Goal: Information Seeking & Learning: Learn about a topic

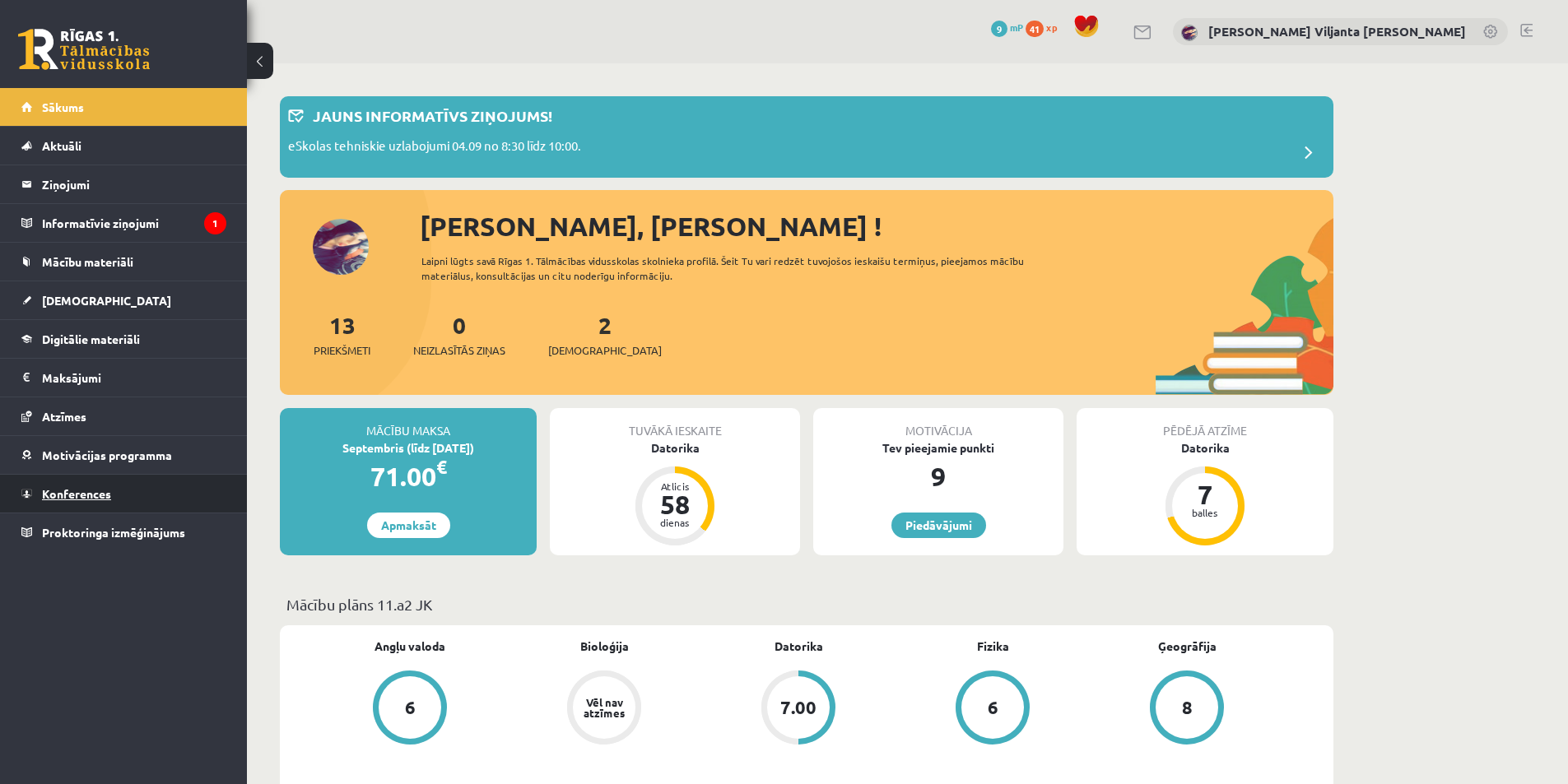
click at [89, 481] on link "Konferences" at bounding box center [123, 493] width 205 height 37
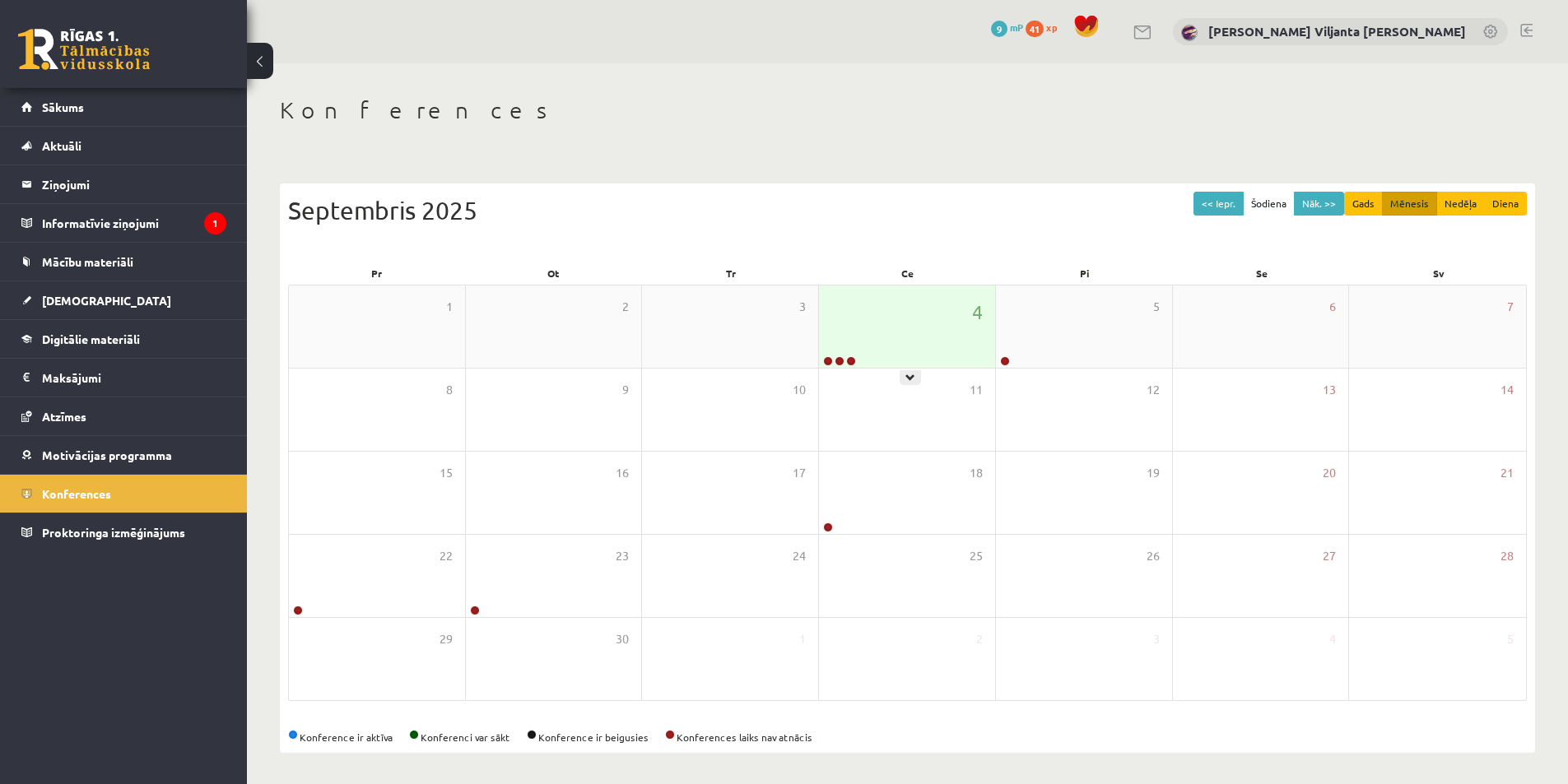
click at [855, 337] on div "4" at bounding box center [906, 327] width 176 height 82
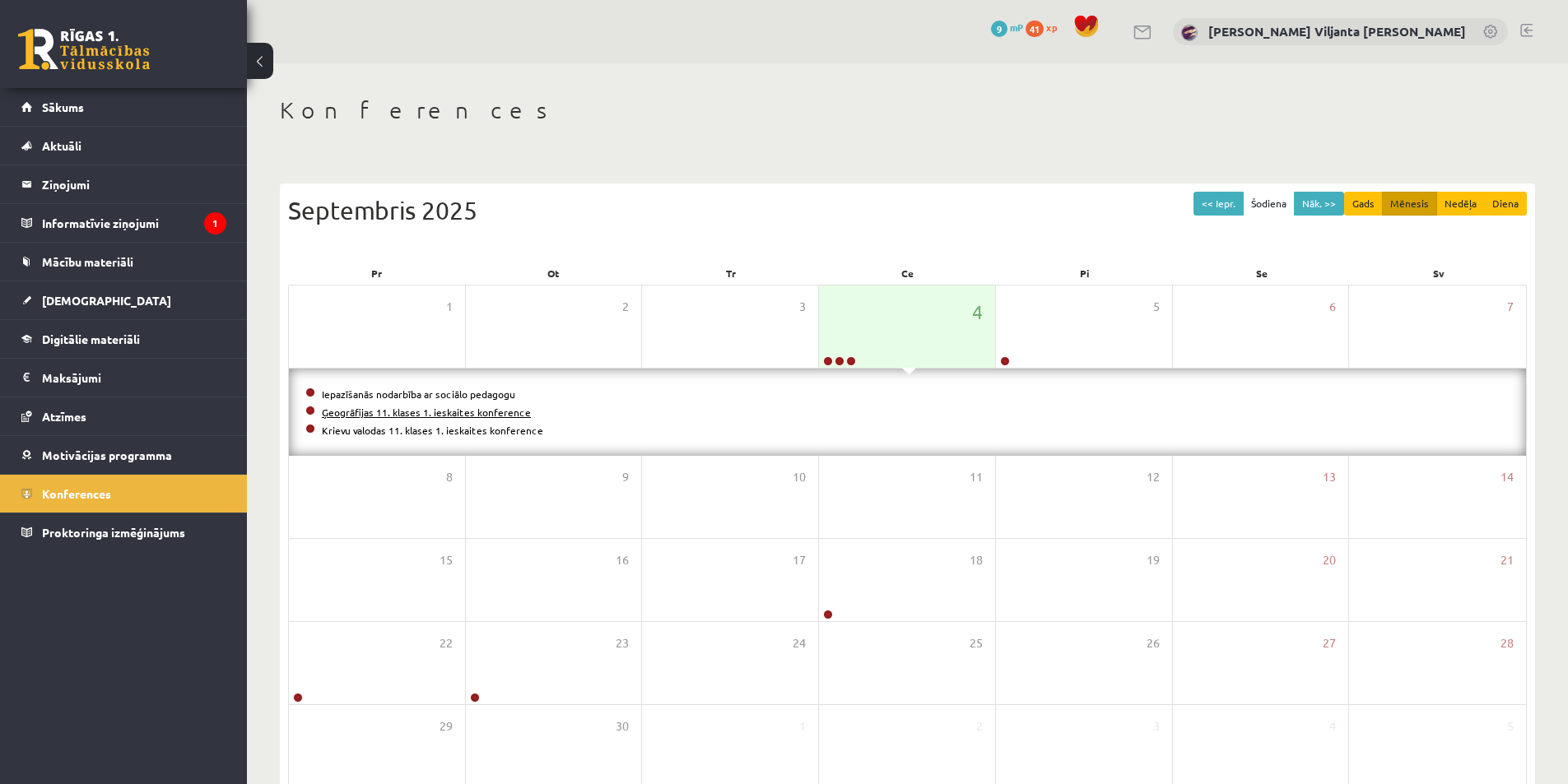
click at [469, 413] on link "Ģeogrāfijas 11. klases 1. ieskaites konference" at bounding box center [426, 413] width 209 height 13
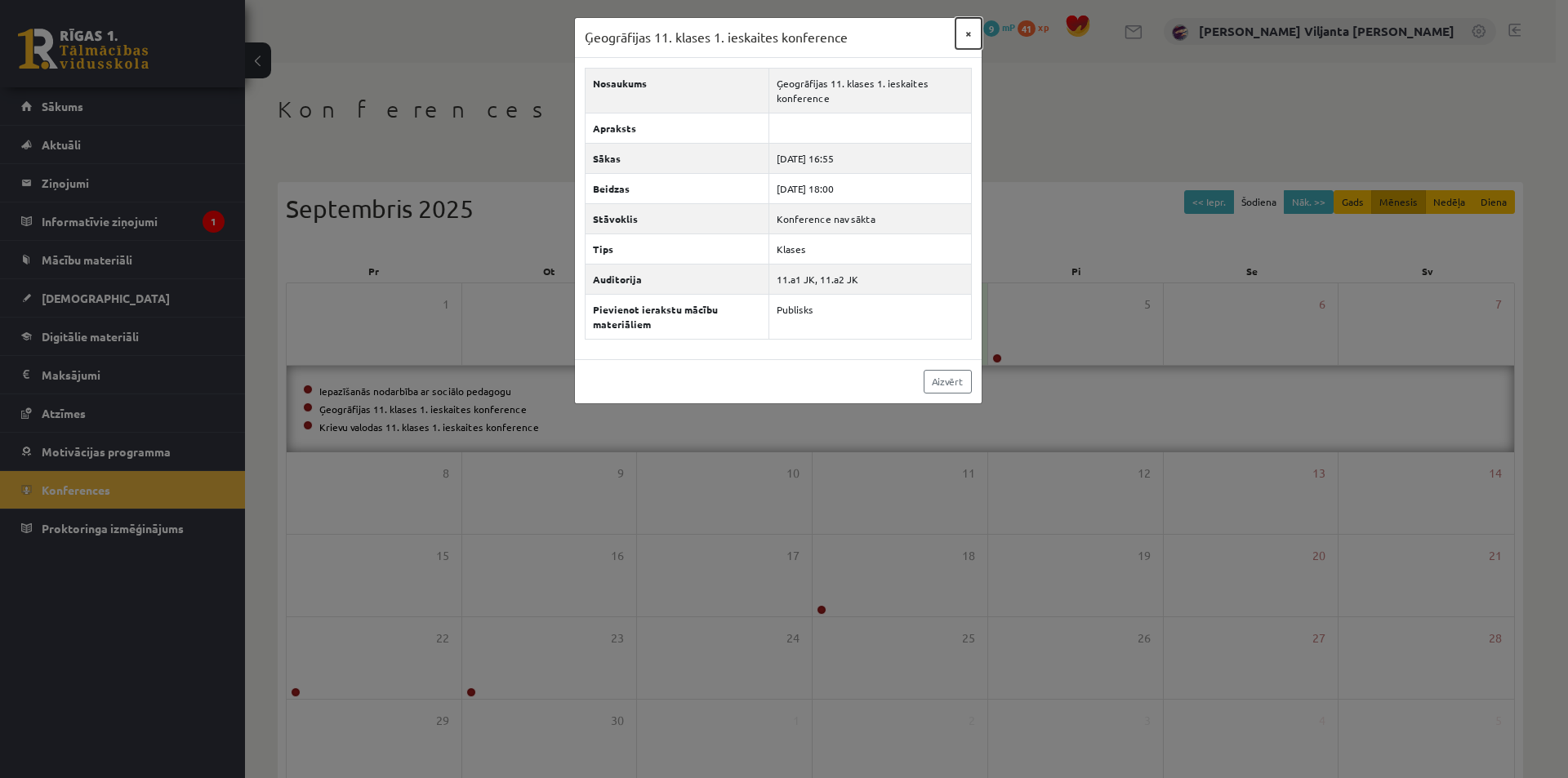
click at [965, 28] on button "×" at bounding box center [968, 34] width 26 height 31
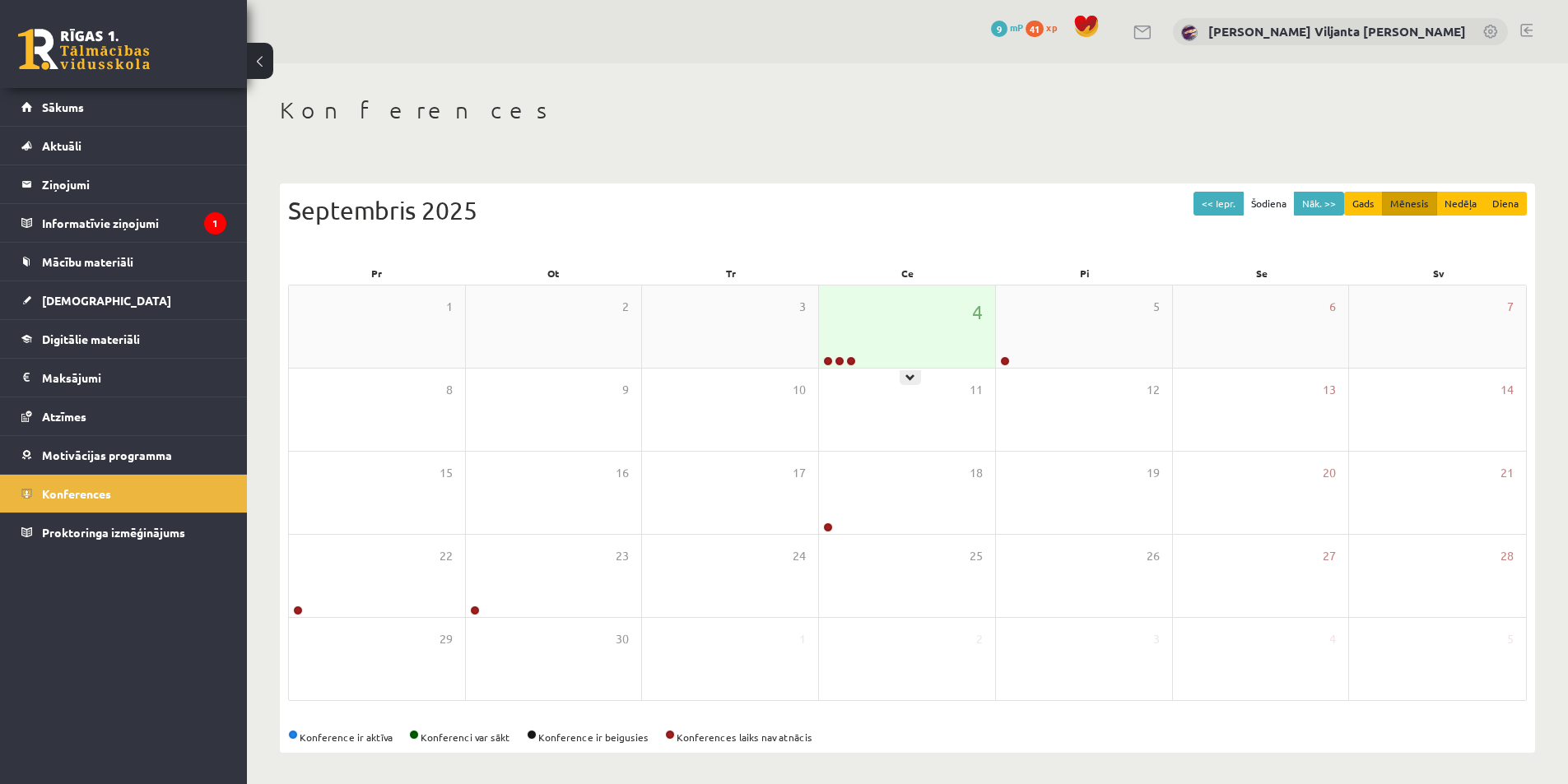
click at [897, 328] on div "4" at bounding box center [906, 327] width 176 height 82
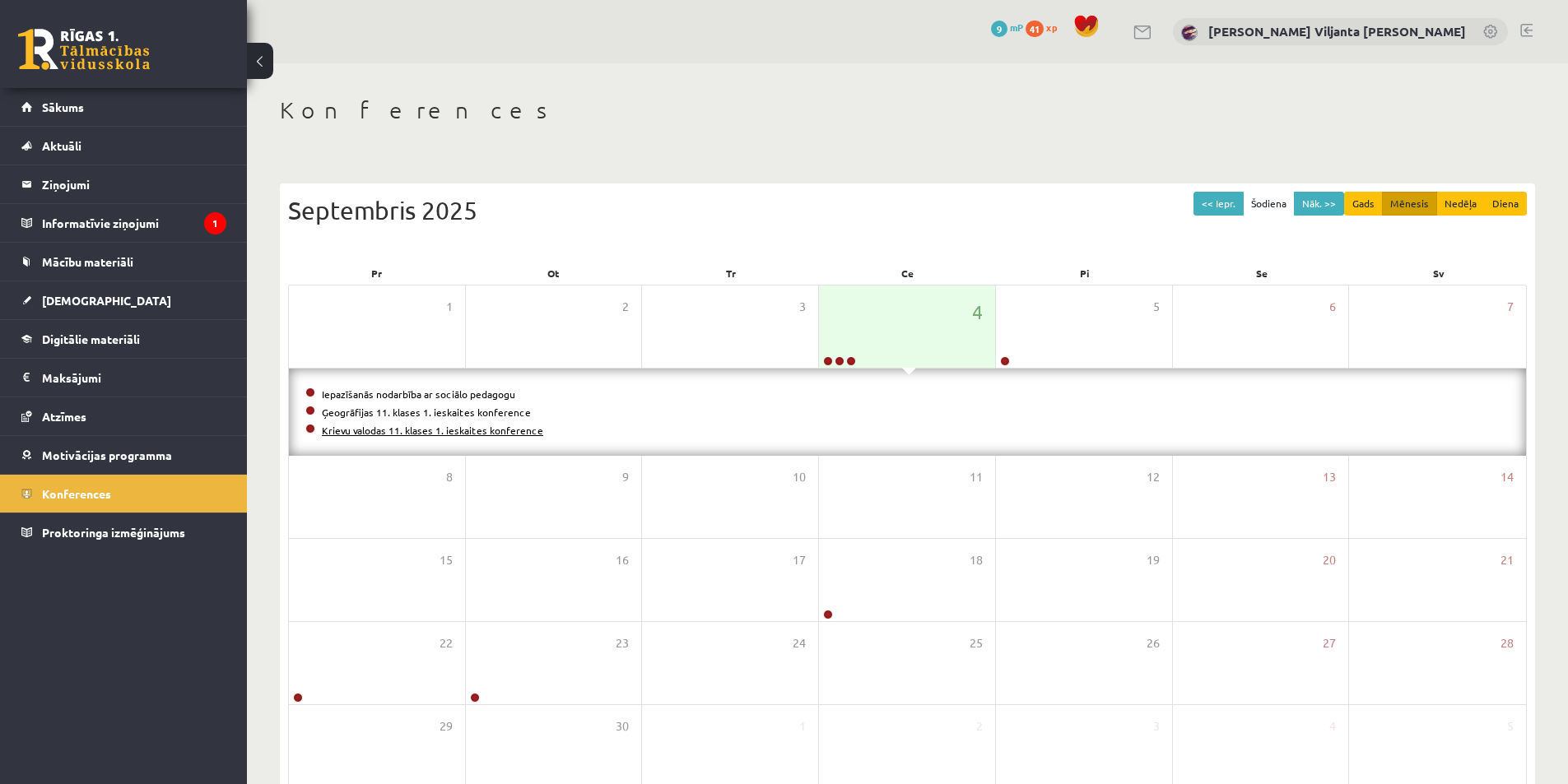
click at [402, 427] on link "Krievu valodas 11. klases 1. ieskaites konference" at bounding box center [433, 430] width 222 height 13
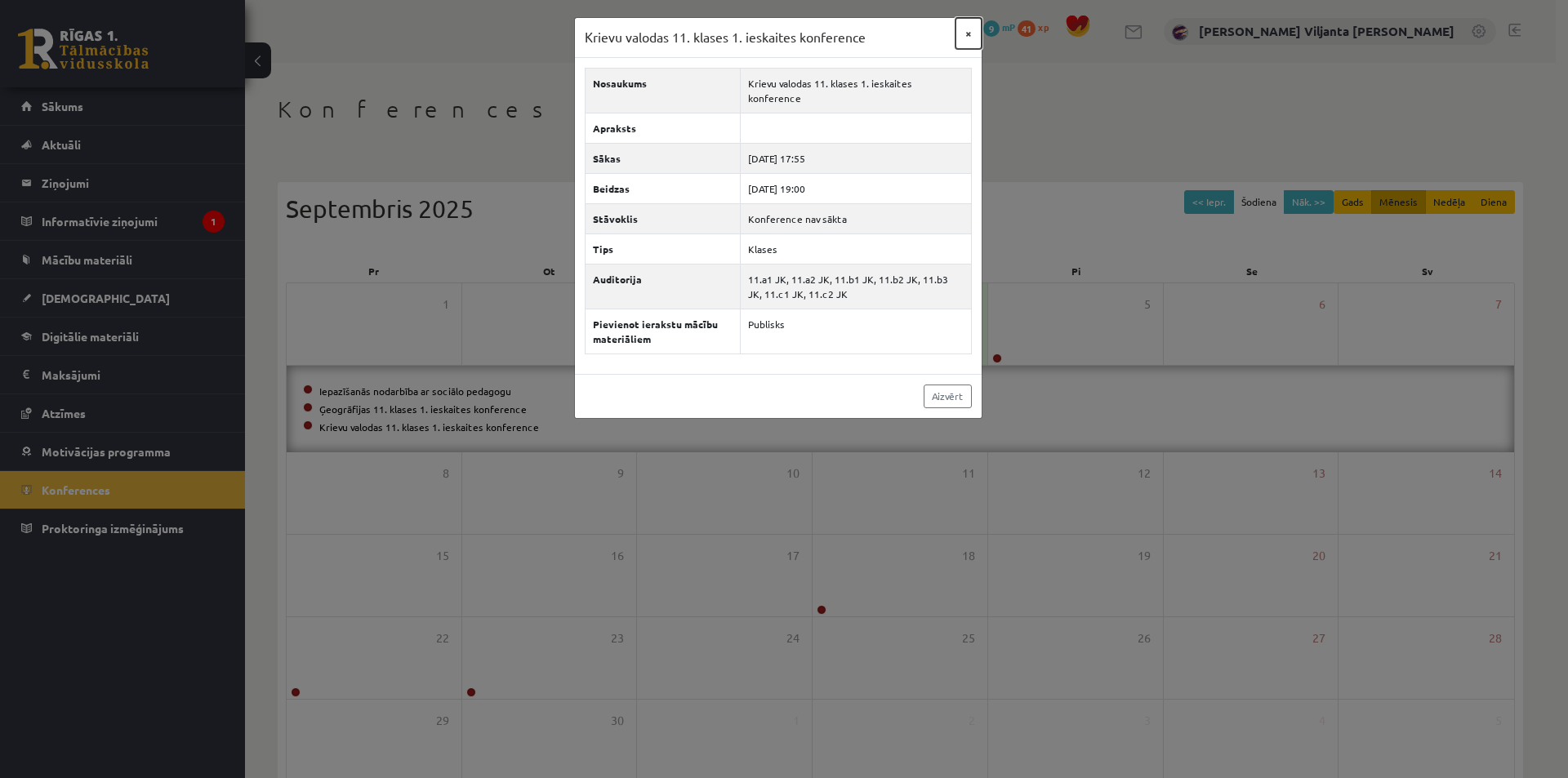
click at [961, 33] on button "×" at bounding box center [968, 34] width 26 height 31
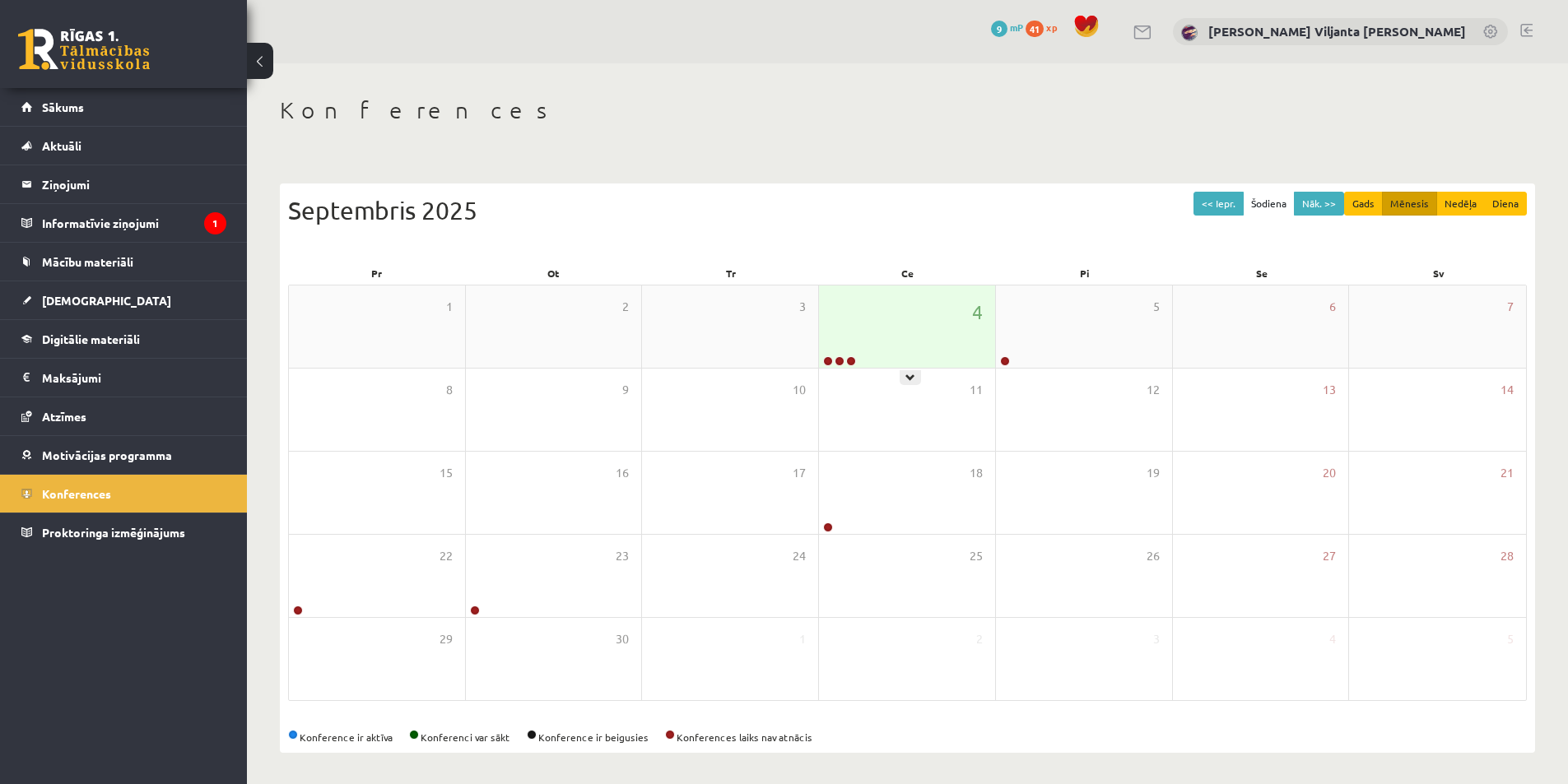
click at [866, 316] on div "4" at bounding box center [906, 327] width 176 height 82
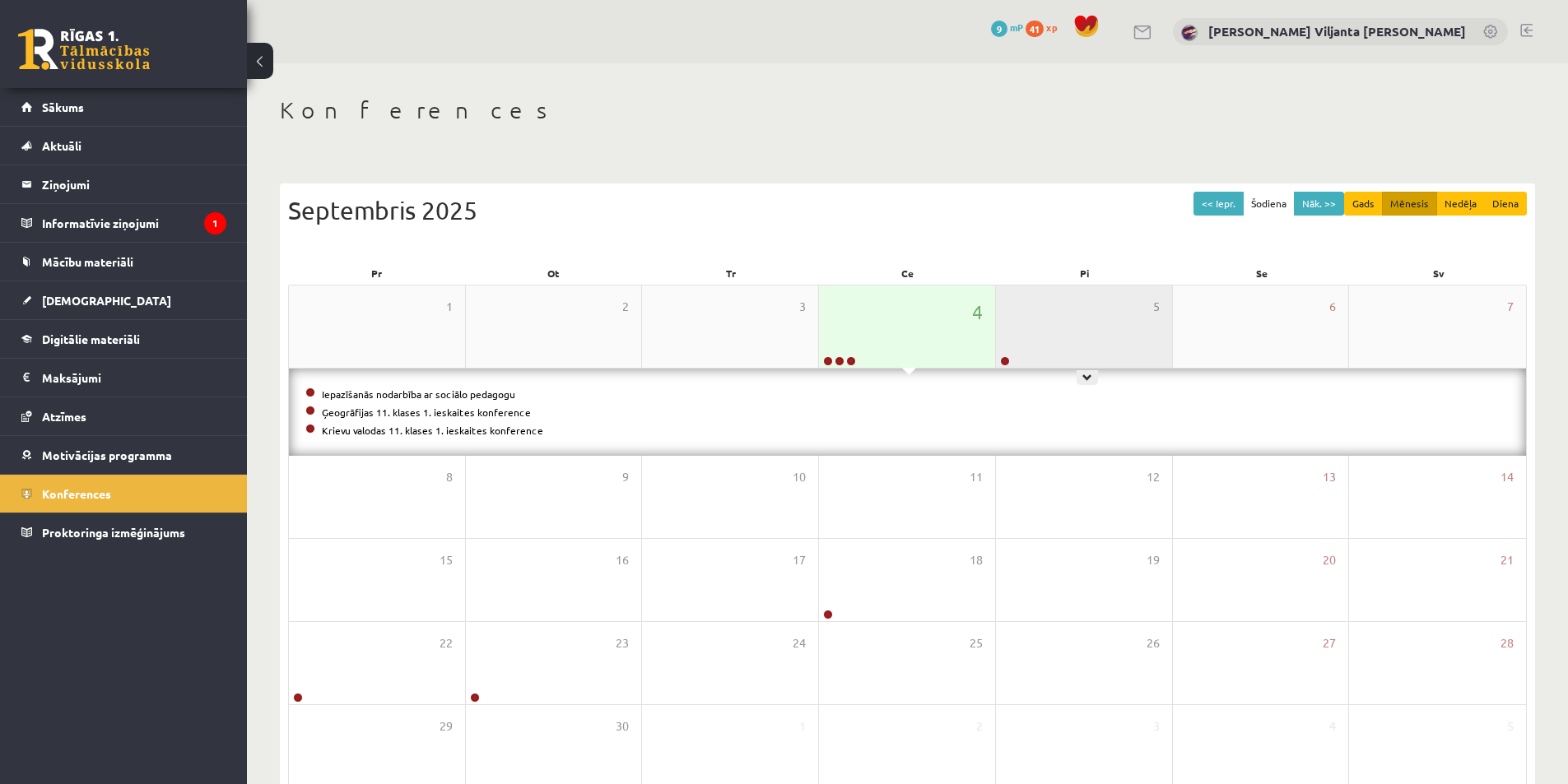
click at [1049, 354] on div "5" at bounding box center [1083, 327] width 176 height 82
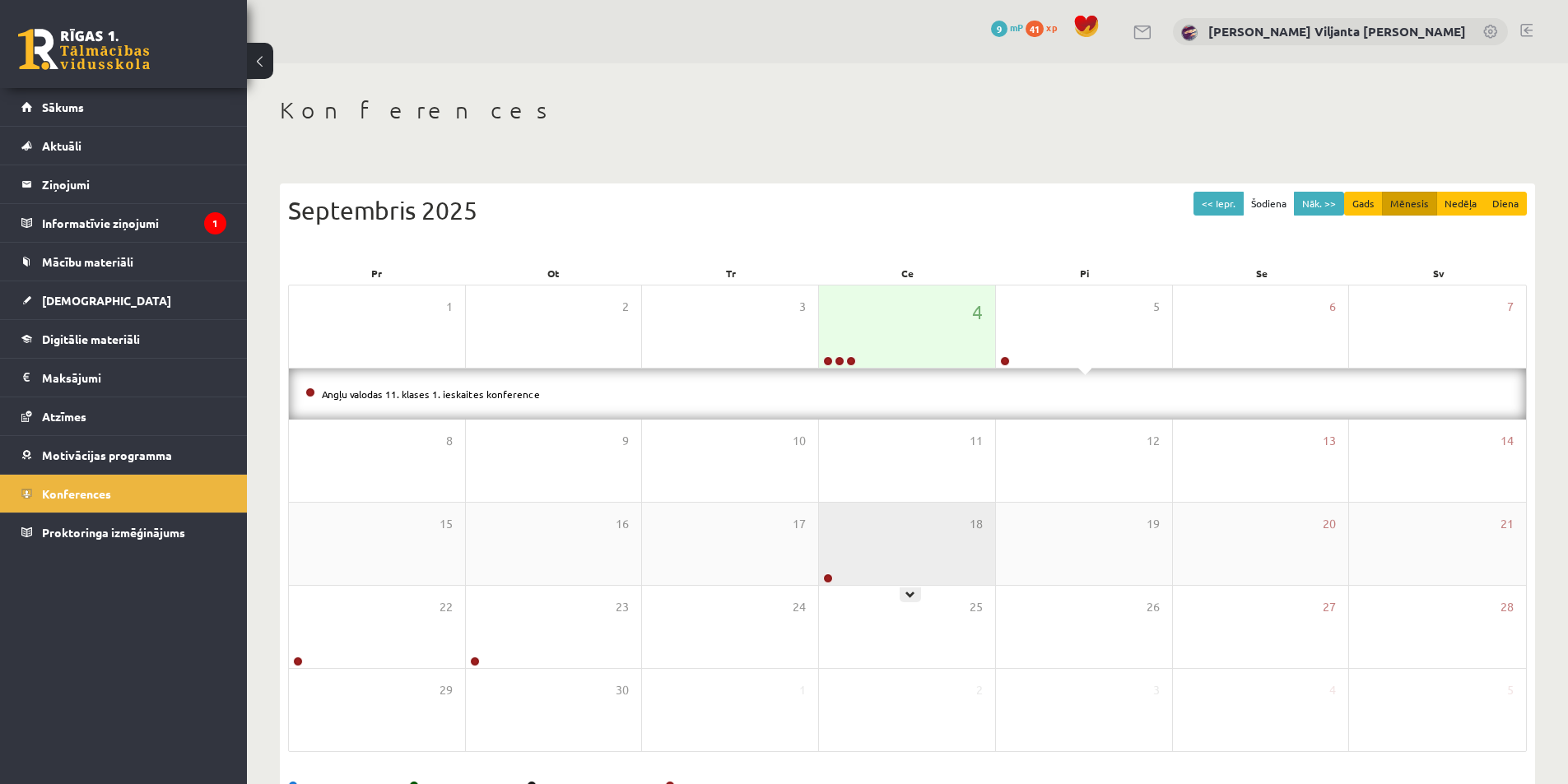
click at [900, 562] on div "18" at bounding box center [906, 544] width 176 height 82
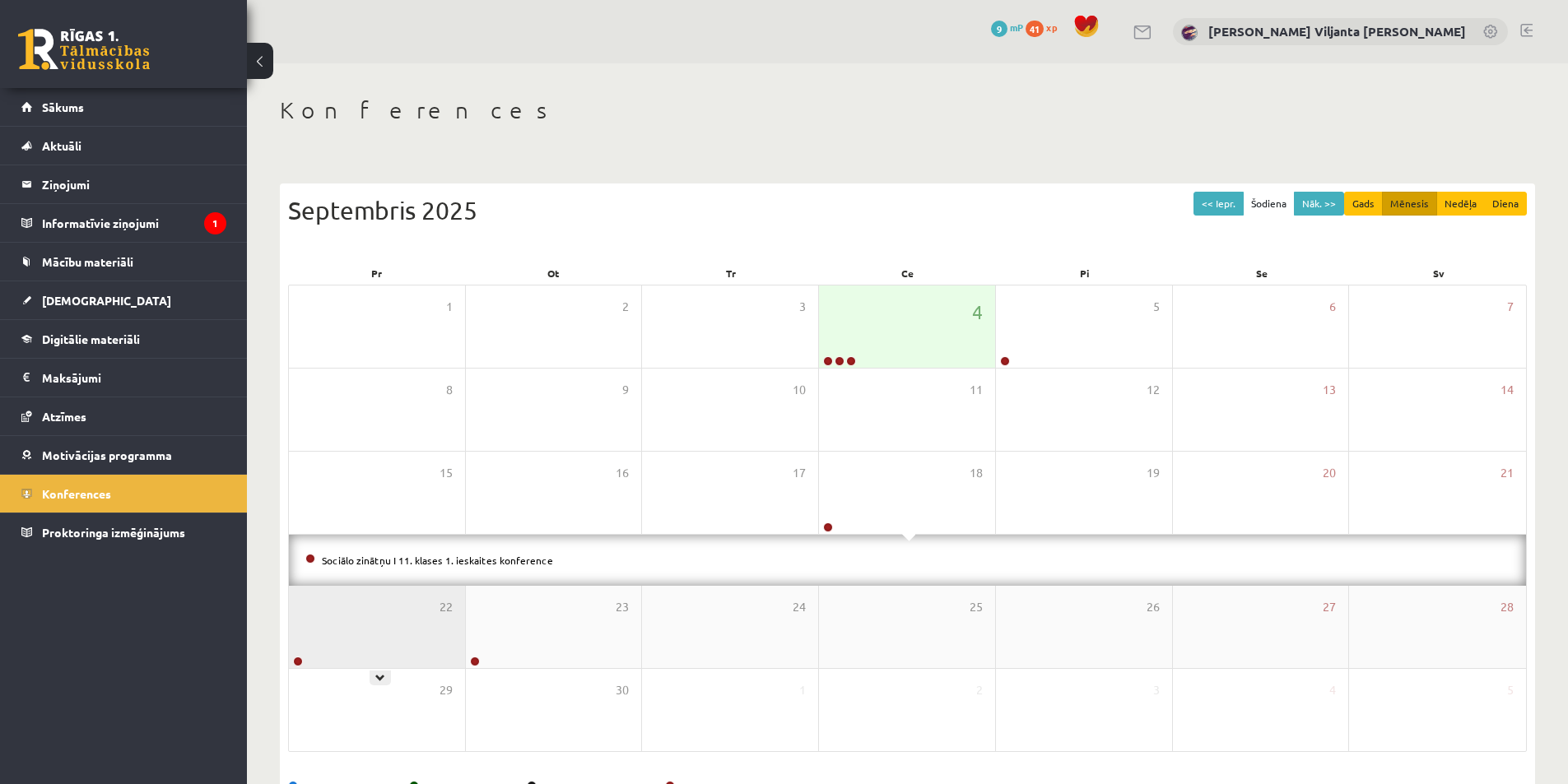
click at [363, 664] on div "22" at bounding box center [376, 627] width 176 height 82
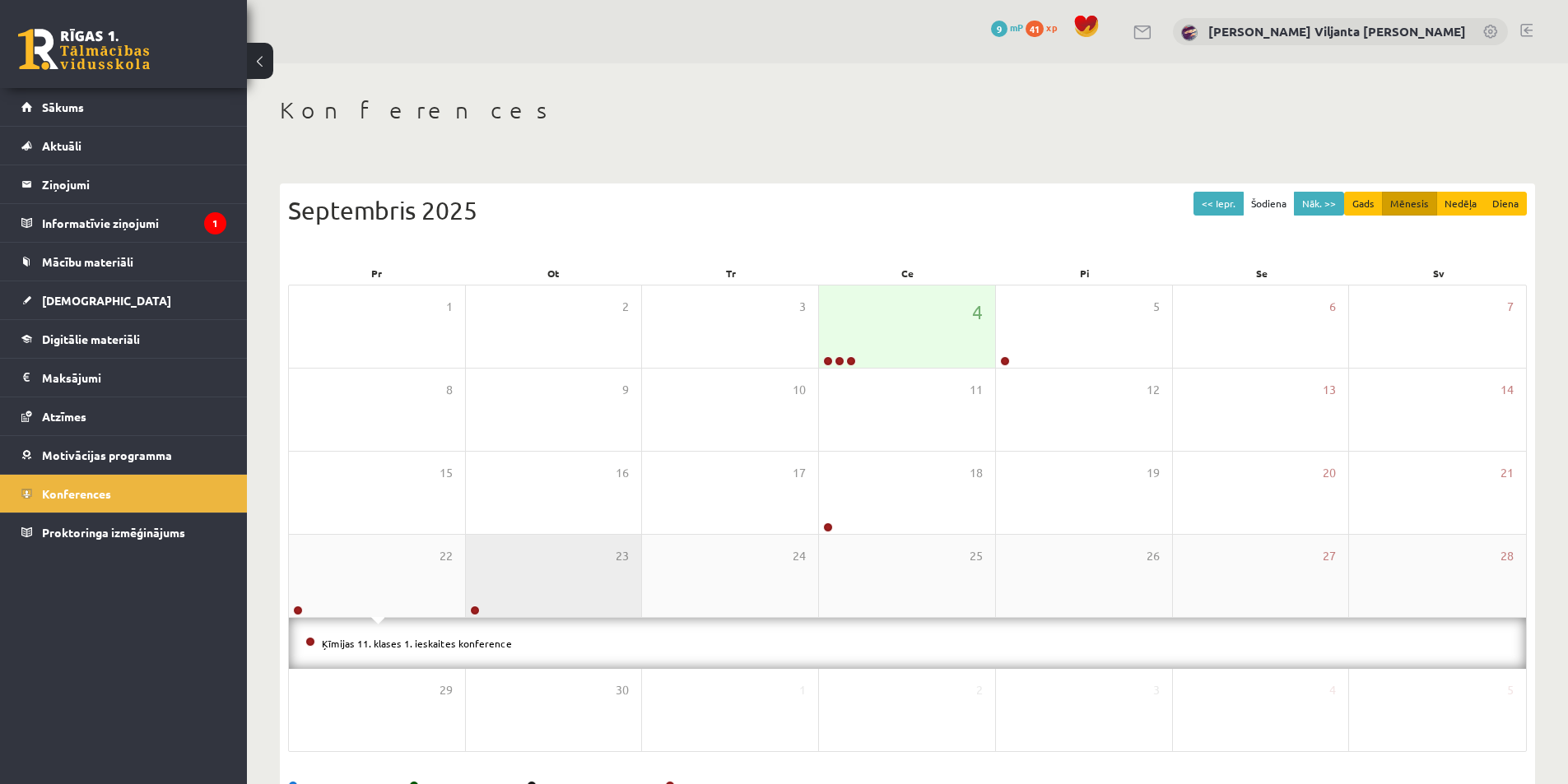
click at [523, 603] on div "23" at bounding box center [553, 576] width 176 height 82
click at [886, 317] on div "4" at bounding box center [906, 327] width 176 height 82
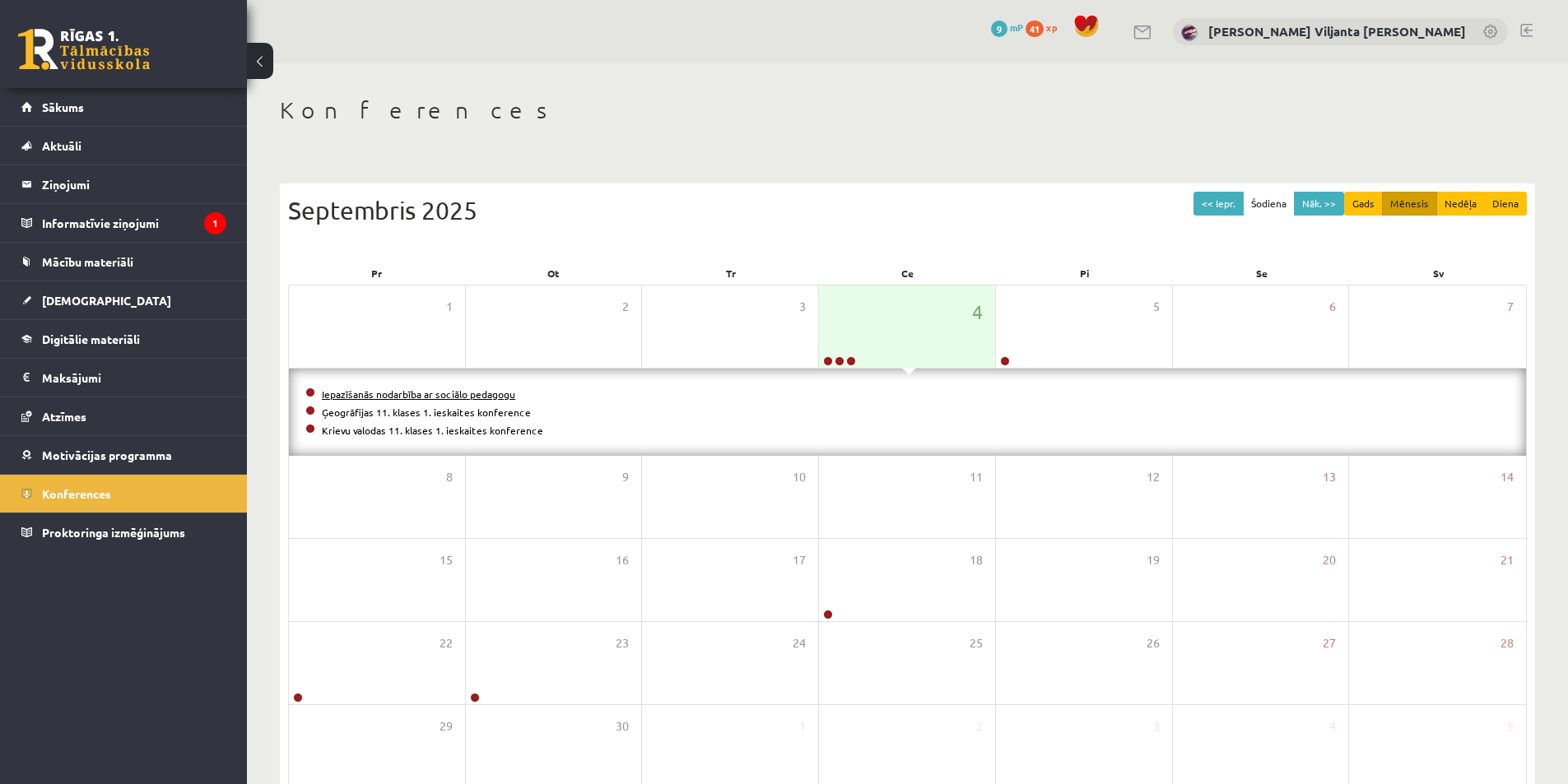
click at [407, 389] on link "Iepazīšanās nodarbība ar sociālo pedagogu" at bounding box center [419, 394] width 193 height 13
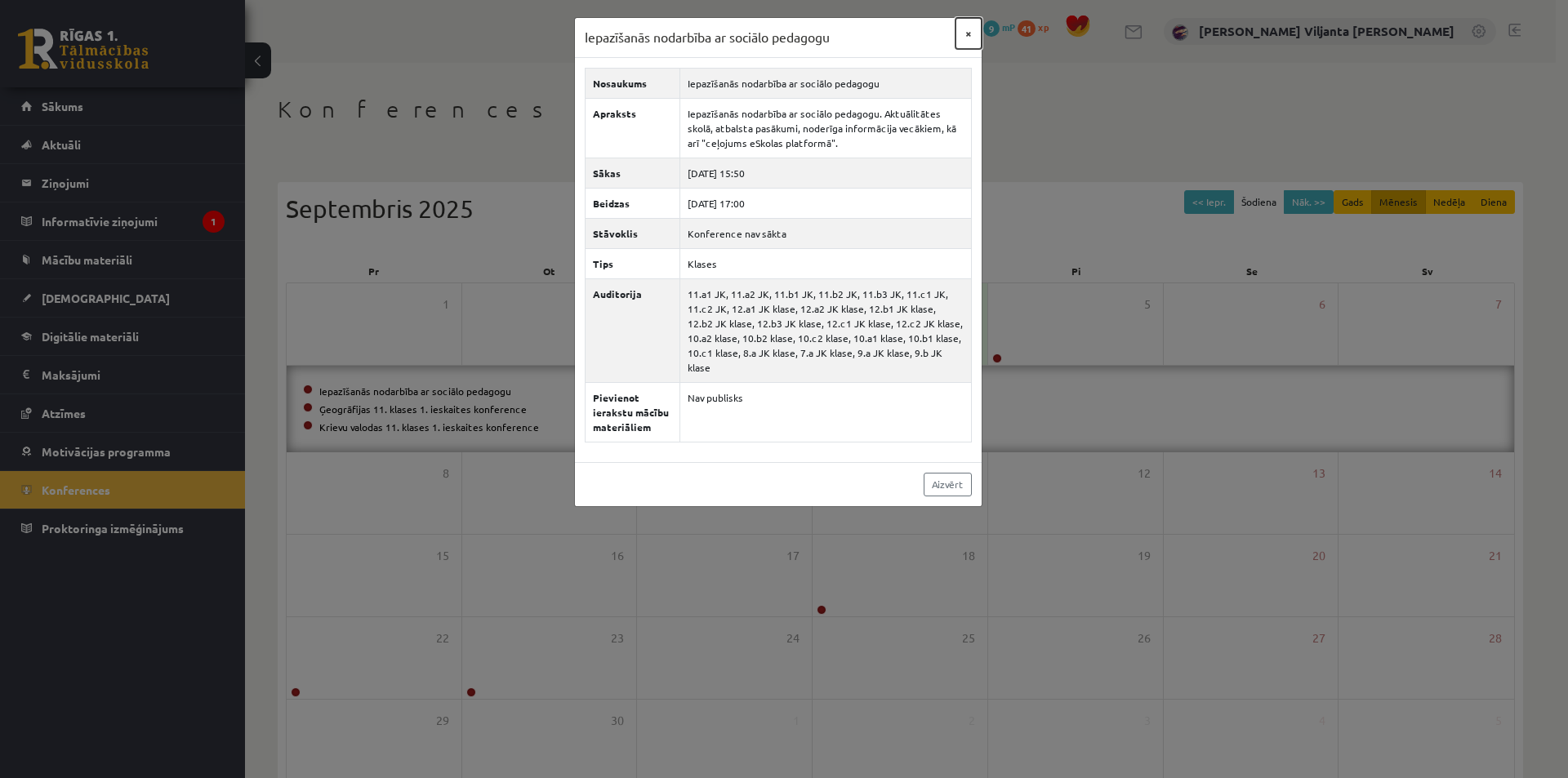
click at [967, 28] on button "×" at bounding box center [968, 34] width 26 height 31
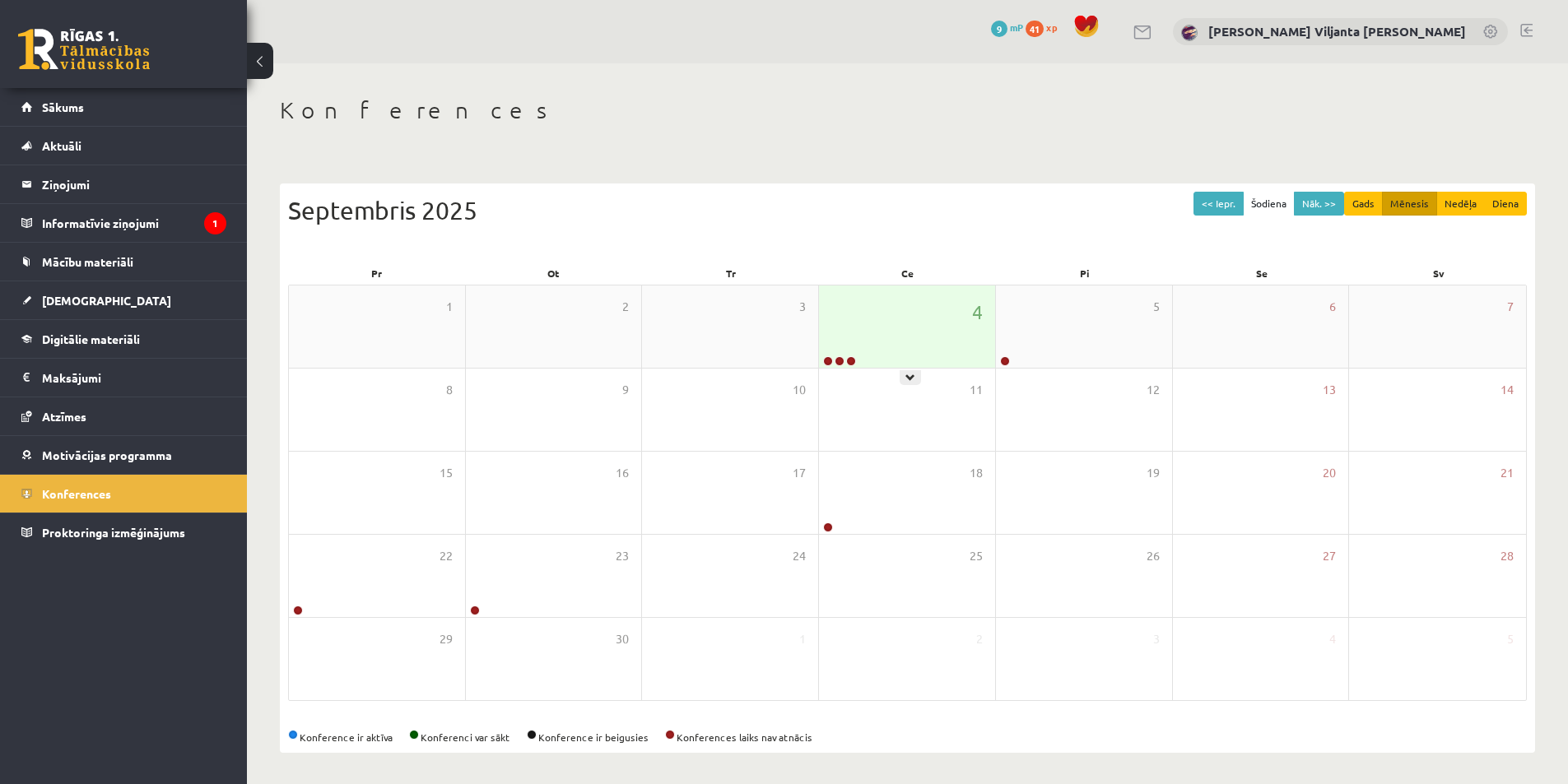
click at [895, 286] on div "4" at bounding box center [906, 327] width 176 height 82
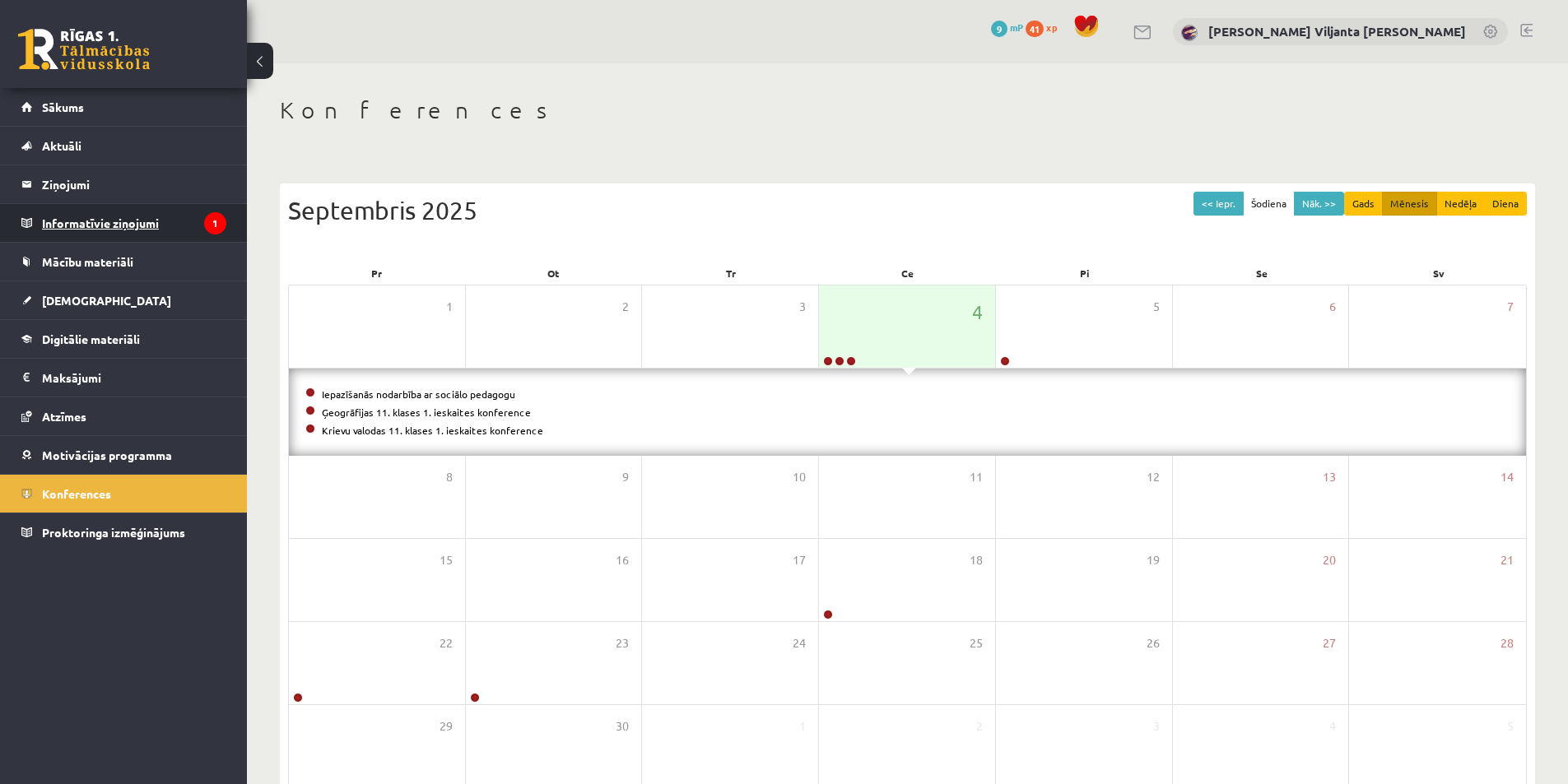
click at [140, 230] on legend "Informatīvie ziņojumi 1" at bounding box center [134, 223] width 184 height 37
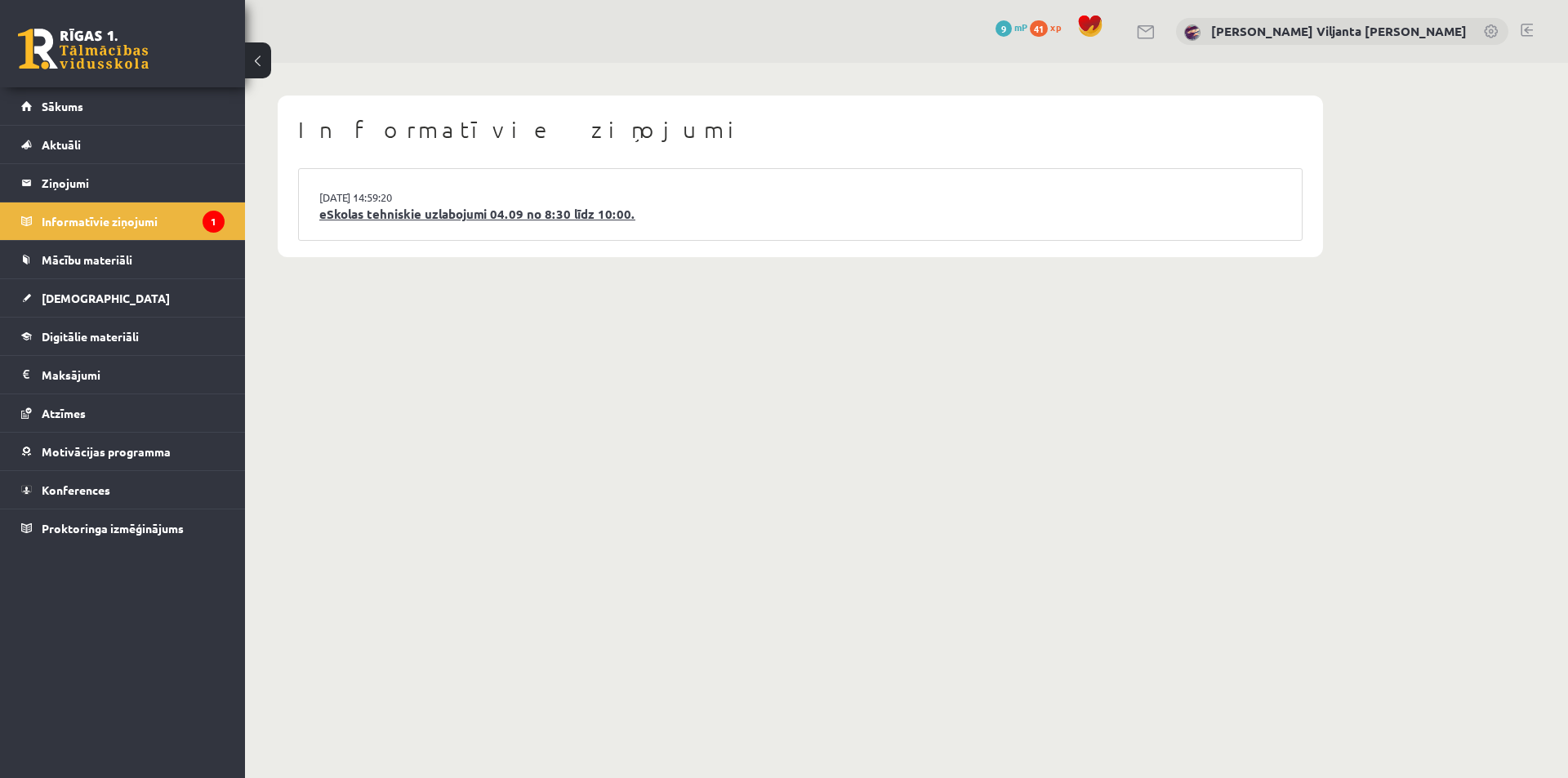
click at [481, 208] on link "eSkolas tehniskie uzlabojumi 04.09 no 8:30 līdz 10:00." at bounding box center [801, 214] width 962 height 19
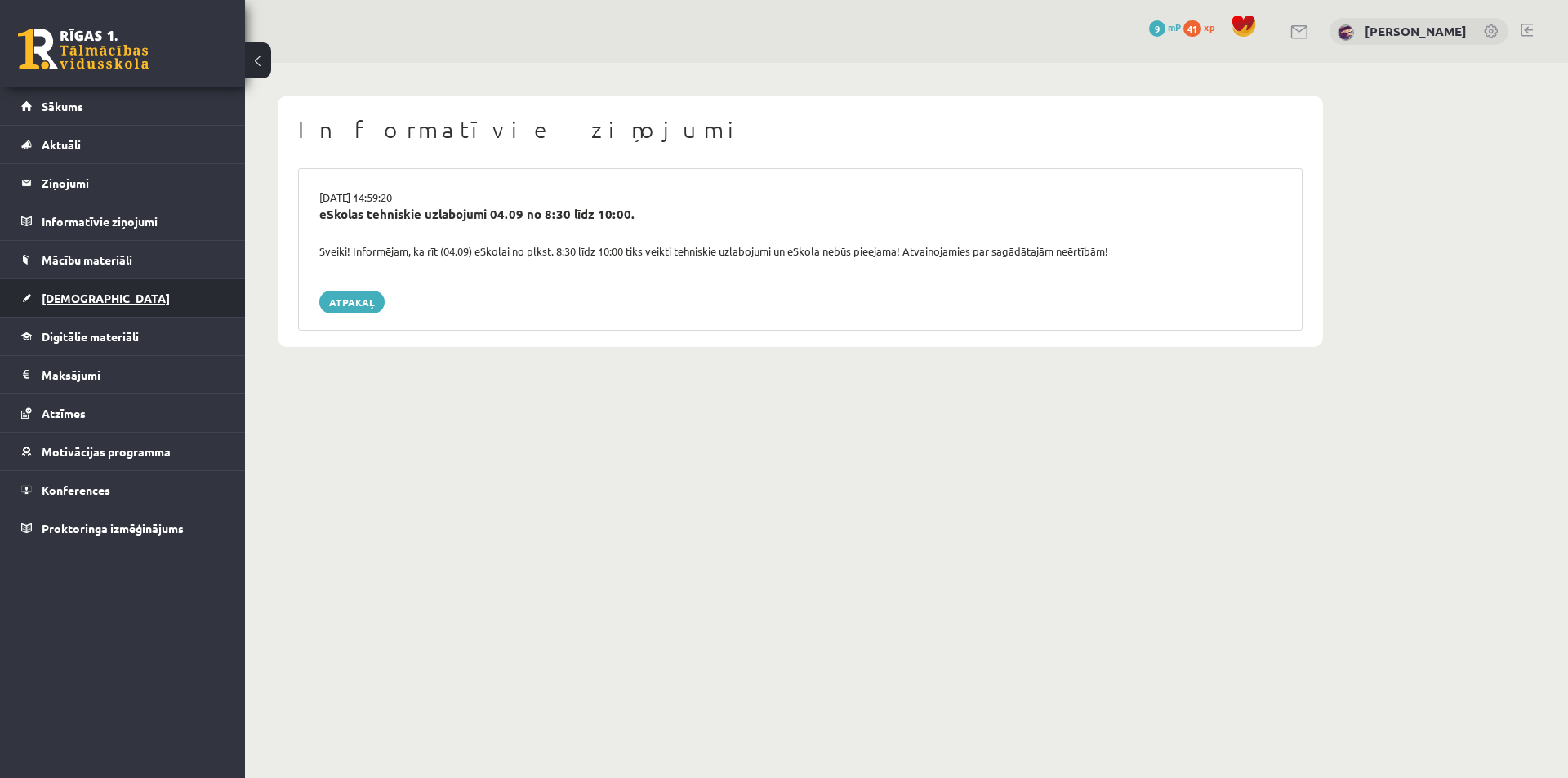
click at [48, 298] on span "[DEMOGRAPHIC_DATA]" at bounding box center [106, 298] width 129 height 14
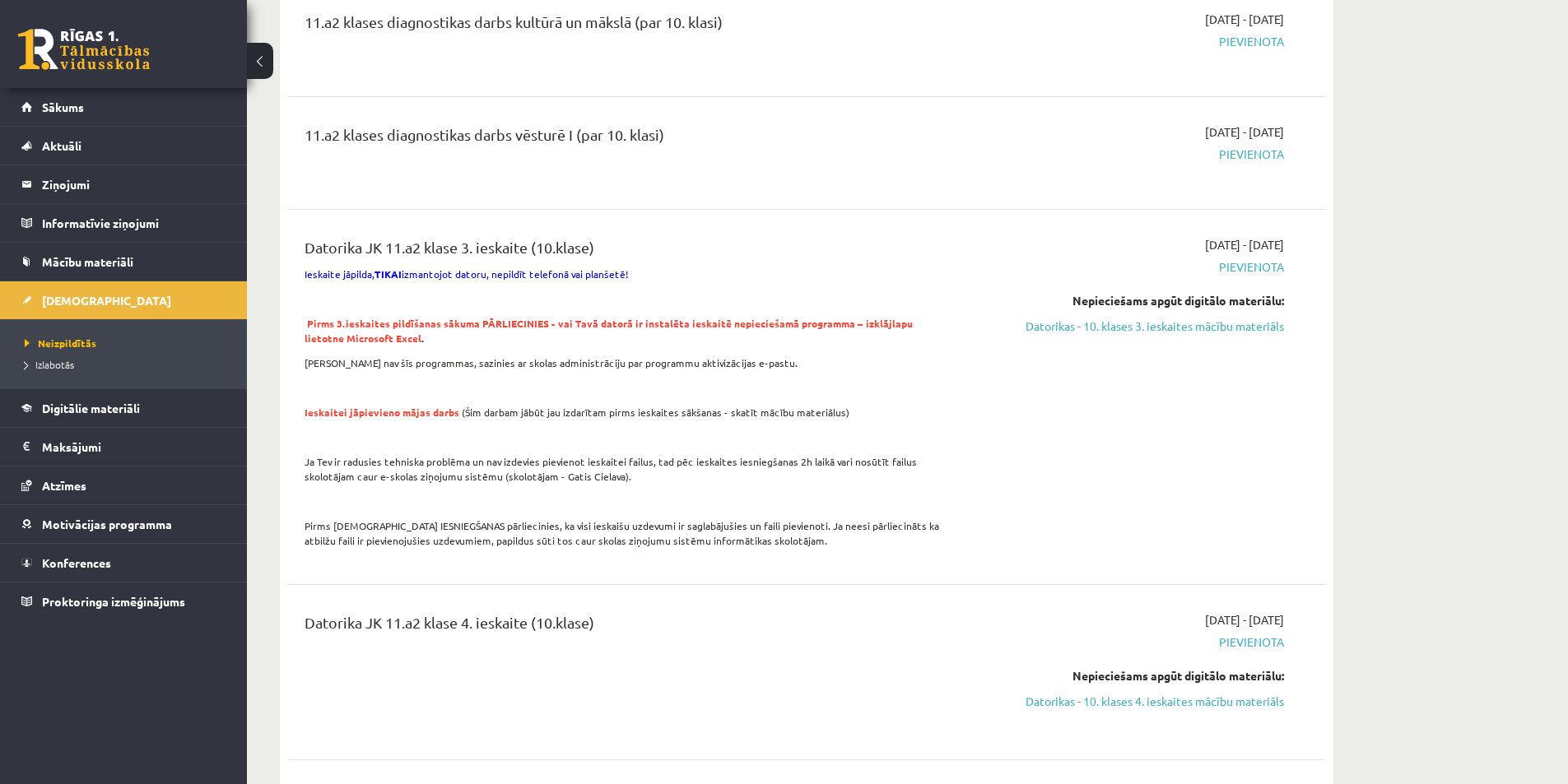
scroll to position [246, 0]
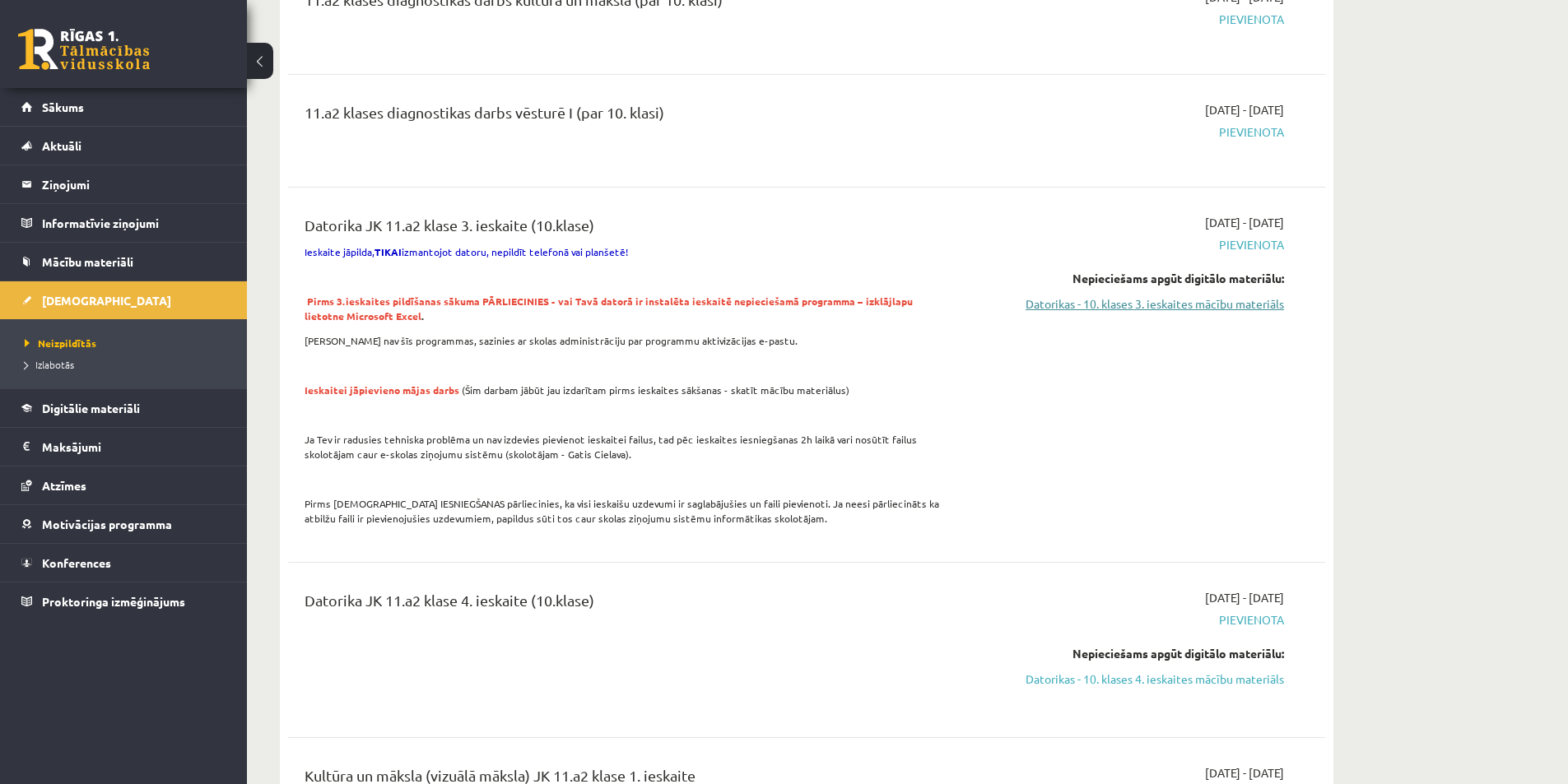
click at [1089, 305] on link "Datorikas - 10. klases 3. ieskaites mācību materiāls" at bounding box center [1129, 304] width 310 height 17
